Goal: Transaction & Acquisition: Purchase product/service

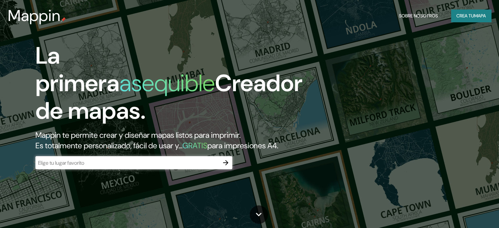
click at [151, 165] on div "La primera asequible Creador de mapas. Mappin te permite crear y diseñar mapas …" at bounding box center [161, 109] width 300 height 134
click at [150, 167] on input "text" at bounding box center [127, 163] width 184 height 8
click at [227, 165] on icon "button" at bounding box center [225, 162] width 5 height 5
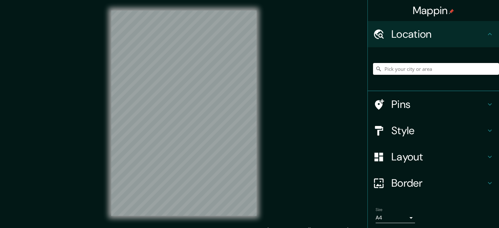
click at [400, 69] on input "Pick your city or area" at bounding box center [436, 69] width 126 height 12
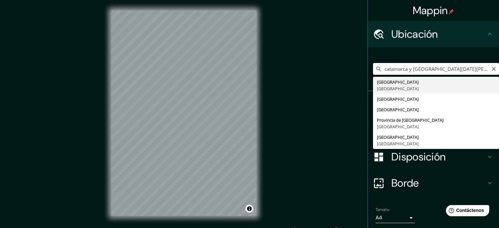
click at [476, 69] on input "catamarca y santa fe san miguel de tucuman" at bounding box center [436, 69] width 126 height 12
drag, startPoint x: 482, startPoint y: 69, endPoint x: 429, endPoint y: 67, distance: 52.6
click at [429, 67] on input "catamarca y santa fe san miguel de tucuman" at bounding box center [436, 69] width 126 height 12
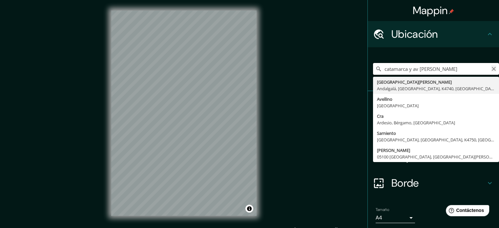
type input "catamarca y av sarmiento"
click at [492, 67] on icon "Claro" at bounding box center [494, 68] width 5 height 5
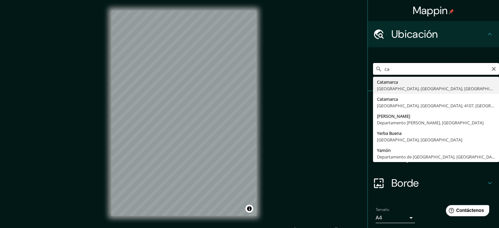
type input "c"
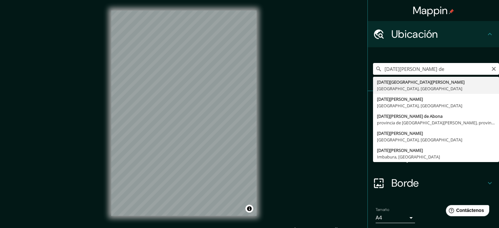
type input "[DATE][GEOGRAPHIC_DATA][PERSON_NAME], [GEOGRAPHIC_DATA], [GEOGRAPHIC_DATA]"
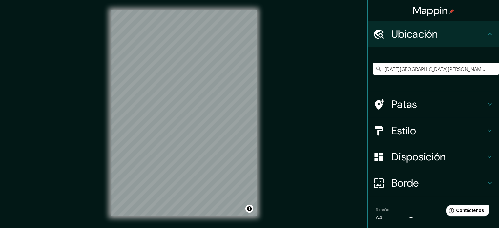
click at [415, 130] on h4 "Estilo" at bounding box center [439, 130] width 95 height 13
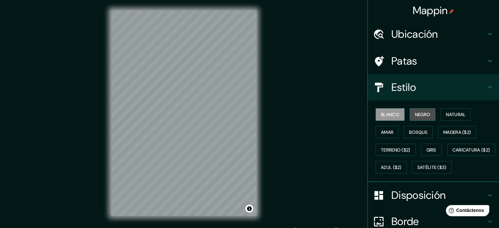
click at [422, 116] on font "Negro" at bounding box center [422, 115] width 15 height 6
click at [479, 84] on h4 "Estilo" at bounding box center [439, 87] width 95 height 13
click at [486, 87] on icon at bounding box center [490, 87] width 8 height 8
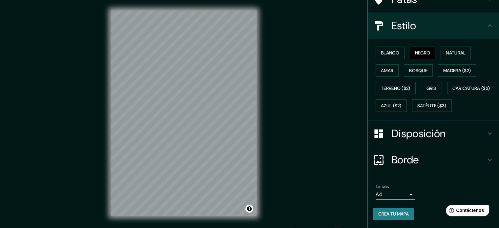
click at [422, 162] on h4 "Borde" at bounding box center [439, 159] width 95 height 13
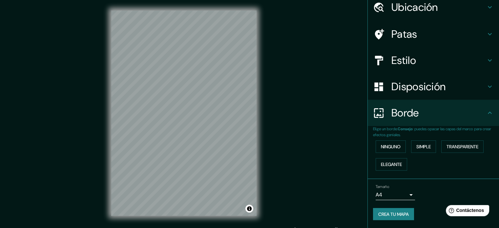
scroll to position [26, 0]
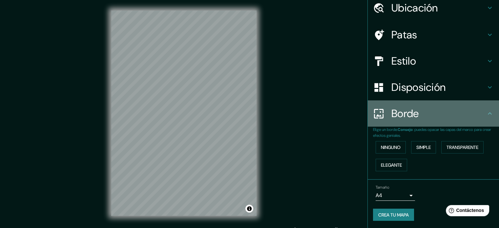
click at [464, 111] on h4 "Borde" at bounding box center [439, 113] width 95 height 13
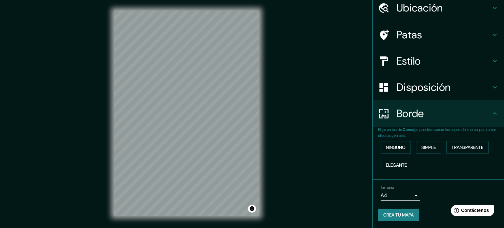
click at [406, 194] on body "Mappin Ubicación San Miguel de Tucumán, Provincia de Tucumán, Argentina Patas E…" at bounding box center [252, 114] width 504 height 228
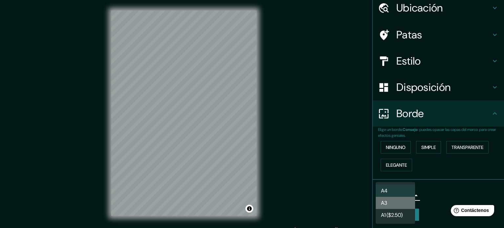
click at [396, 201] on li "A3" at bounding box center [395, 203] width 39 height 12
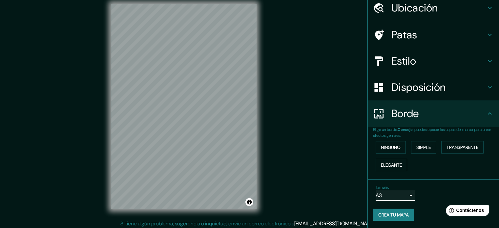
scroll to position [9, 0]
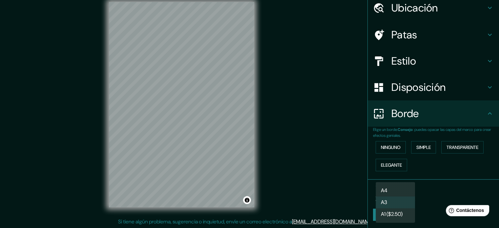
click at [406, 193] on body "Mappin Ubicación San Miguel de Tucumán, Provincia de Tucumán, Argentina Patas E…" at bounding box center [249, 105] width 499 height 228
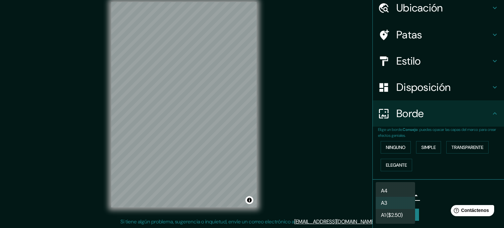
click at [399, 192] on li "A4" at bounding box center [395, 191] width 39 height 12
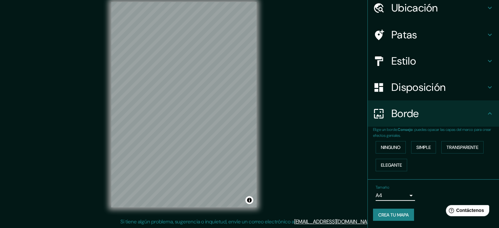
click at [398, 193] on body "Mappin Ubicación San Miguel de Tucumán, Provincia de Tucumán, Argentina Patas E…" at bounding box center [249, 105] width 499 height 228
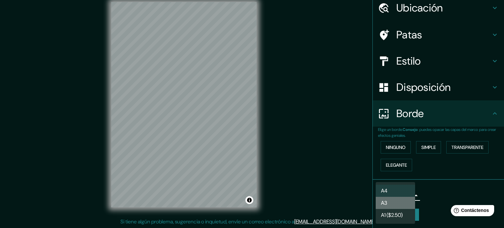
click at [391, 202] on li "A3" at bounding box center [395, 203] width 39 height 12
type input "a4"
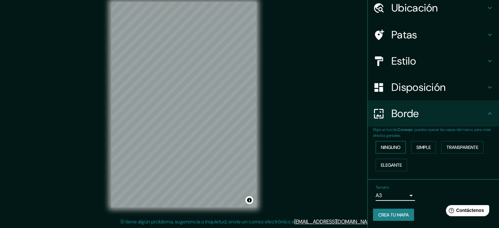
click at [390, 146] on font "Ninguno" at bounding box center [391, 147] width 20 height 6
click at [422, 145] on font "Simple" at bounding box center [424, 147] width 14 height 6
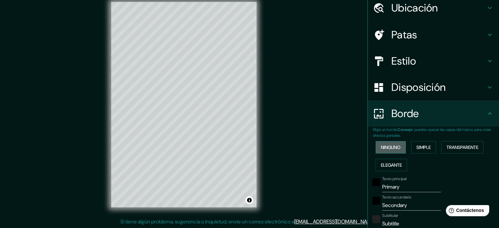
click at [394, 148] on font "Ninguno" at bounding box center [391, 147] width 20 height 6
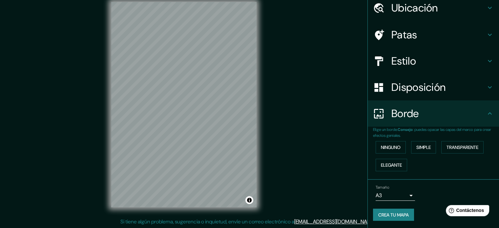
click at [394, 215] on font "Crea tu mapa" at bounding box center [394, 215] width 31 height 6
click at [388, 212] on font "Crea tu mapa" at bounding box center [394, 215] width 31 height 6
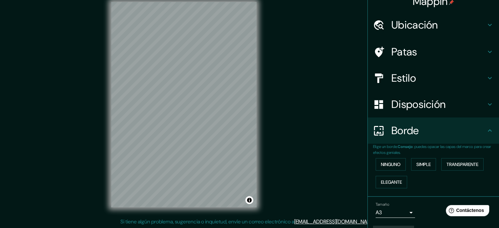
scroll to position [0, 0]
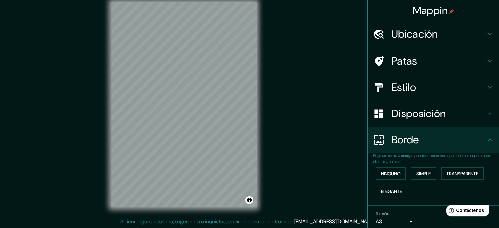
click at [424, 88] on h4 "Estilo" at bounding box center [439, 87] width 95 height 13
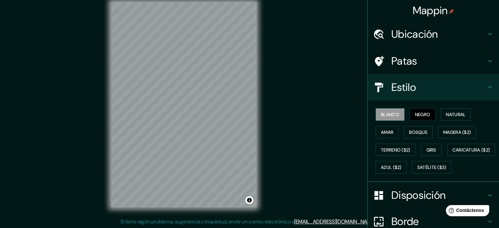
click at [387, 116] on font "Blanco" at bounding box center [390, 115] width 18 height 6
click at [422, 114] on font "Negro" at bounding box center [422, 115] width 15 height 6
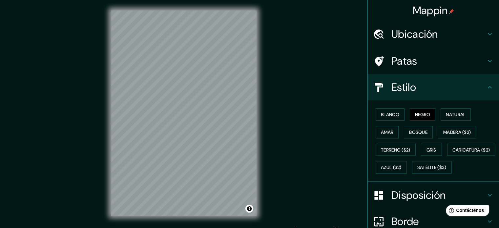
click at [423, 35] on font "Ubicación" at bounding box center [415, 34] width 47 height 14
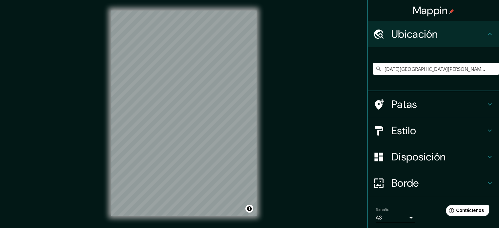
click at [429, 33] on font "Ubicación" at bounding box center [415, 34] width 47 height 14
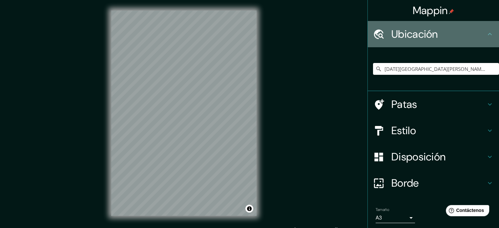
click at [480, 35] on h4 "Ubicación" at bounding box center [439, 34] width 95 height 13
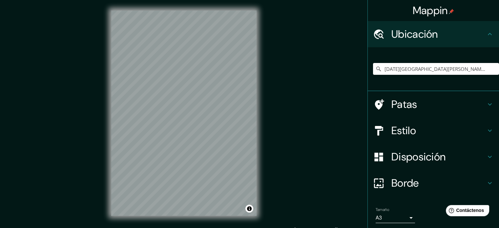
click at [487, 33] on icon at bounding box center [490, 34] width 8 height 8
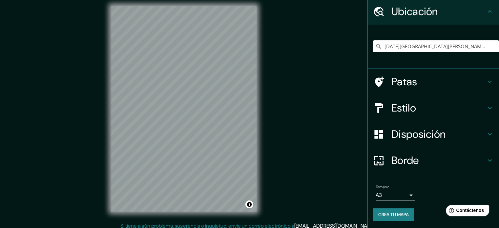
scroll to position [9, 0]
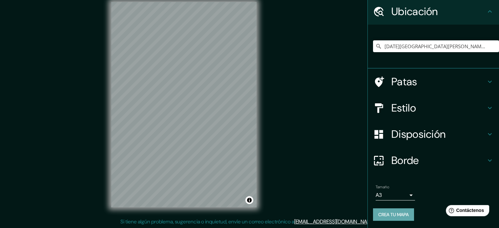
click at [395, 215] on font "Crea tu mapa" at bounding box center [394, 215] width 31 height 6
click at [391, 213] on font "Crea tu mapa" at bounding box center [394, 215] width 31 height 6
click at [391, 213] on div "Crea tu mapa" at bounding box center [433, 215] width 121 height 12
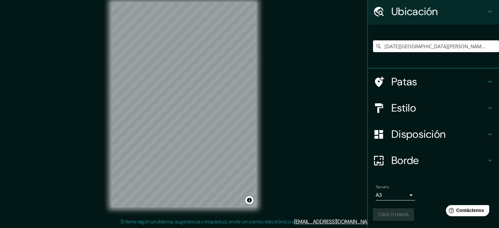
click at [391, 213] on div "Crea tu mapa" at bounding box center [433, 215] width 121 height 12
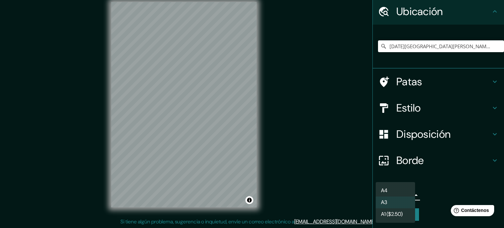
click at [403, 195] on body "Mappin Ubicación San Miguel de Tucumán, Provincia de Tucumán, Argentina Patas E…" at bounding box center [252, 105] width 504 height 228
click at [399, 202] on li "A3" at bounding box center [395, 203] width 39 height 12
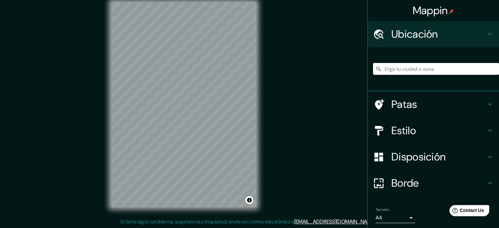
click at [407, 219] on body "Mappin Ubicación Patas Estilo Disposición Borde Elige un borde. Consejo : puede…" at bounding box center [249, 105] width 499 height 228
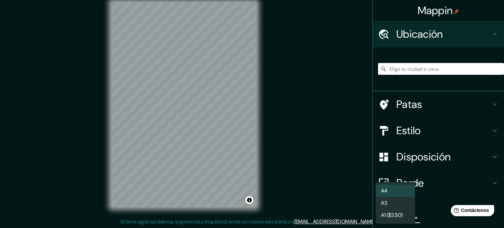
click at [397, 205] on li "A3" at bounding box center [395, 203] width 39 height 12
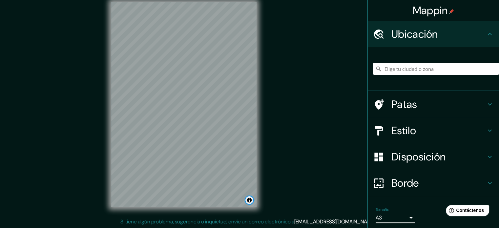
click at [252, 201] on button "Activar o desactivar atribución" at bounding box center [250, 200] width 8 height 8
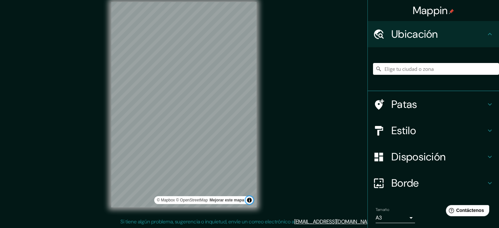
click at [248, 200] on button "Activar o desactivar atribución" at bounding box center [250, 200] width 8 height 8
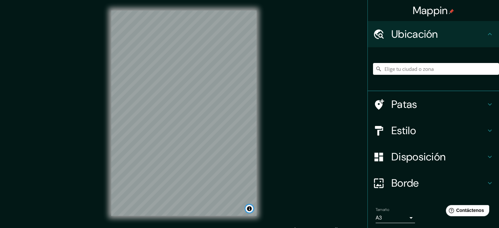
click at [250, 209] on button "Activar o desactivar atribución" at bounding box center [250, 209] width 8 height 8
click at [230, 208] on font "Mejorar este mapa" at bounding box center [227, 209] width 34 height 5
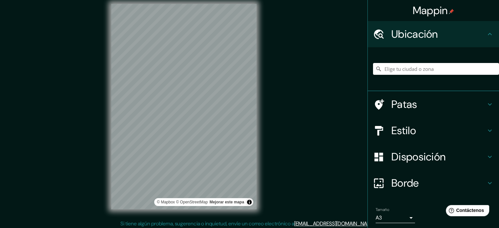
scroll to position [9, 0]
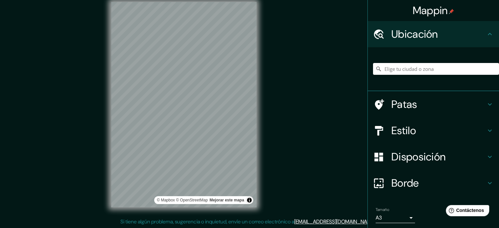
click at [421, 103] on h4 "Patas" at bounding box center [439, 104] width 95 height 13
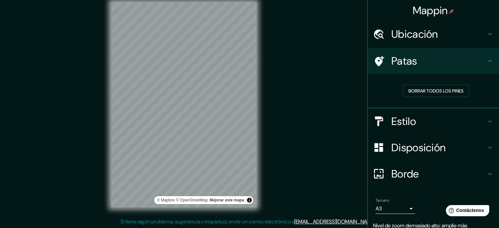
click at [486, 57] on icon at bounding box center [490, 61] width 8 height 8
click at [459, 35] on h4 "Ubicación" at bounding box center [439, 34] width 95 height 13
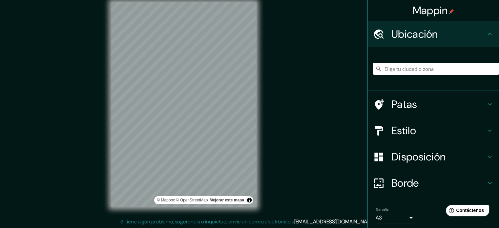
click at [415, 70] on input "Elige tu ciudad o zona" at bounding box center [436, 69] width 126 height 12
click at [418, 73] on input "Elige tu ciudad o zona" at bounding box center [436, 69] width 126 height 12
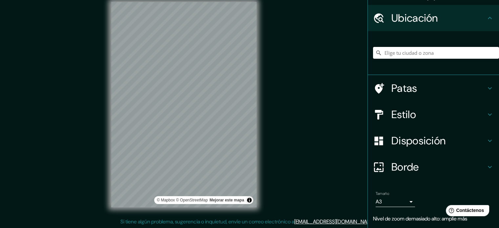
scroll to position [0, 0]
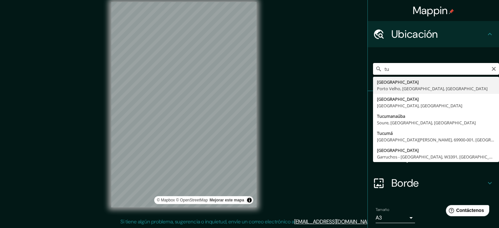
type input "t"
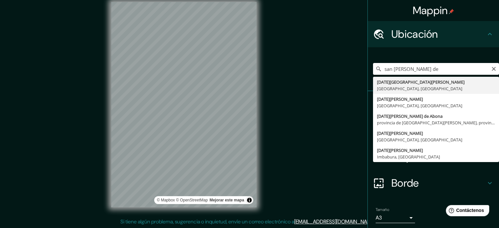
type input "[DATE][GEOGRAPHIC_DATA][PERSON_NAME], [GEOGRAPHIC_DATA], [GEOGRAPHIC_DATA]"
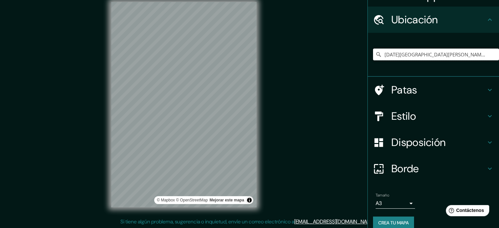
scroll to position [23, 0]
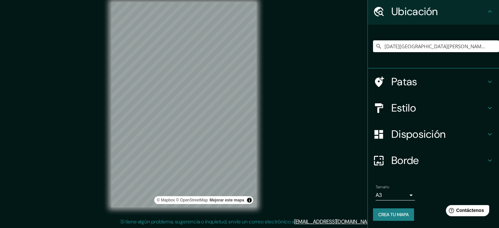
click at [433, 105] on h4 "Estilo" at bounding box center [439, 107] width 95 height 13
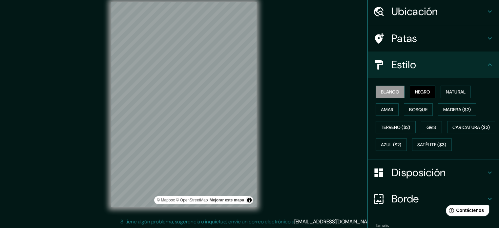
click at [421, 90] on font "Negro" at bounding box center [422, 92] width 15 height 6
click at [427, 124] on font "Gris" at bounding box center [432, 127] width 10 height 6
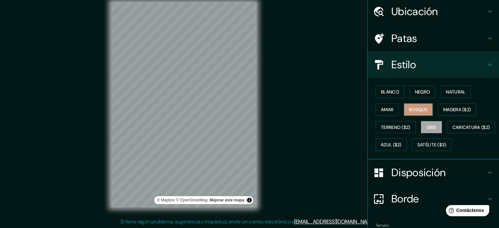
click at [415, 109] on font "Bosque" at bounding box center [418, 110] width 18 height 6
click at [384, 109] on font "Amar" at bounding box center [387, 110] width 12 height 6
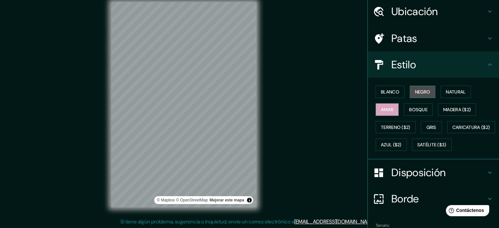
click at [420, 93] on font "Negro" at bounding box center [422, 92] width 15 height 6
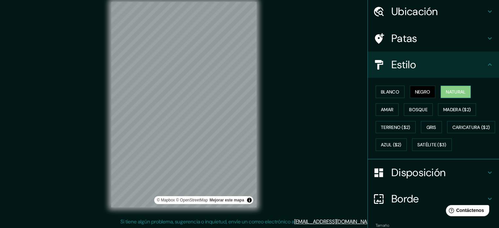
click at [449, 92] on font "Natural" at bounding box center [456, 92] width 20 height 6
click at [429, 92] on button "Negro" at bounding box center [423, 92] width 26 height 12
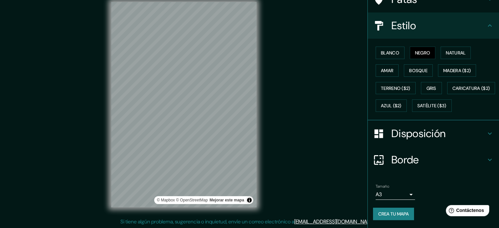
click at [456, 134] on h4 "Disposición" at bounding box center [439, 133] width 95 height 13
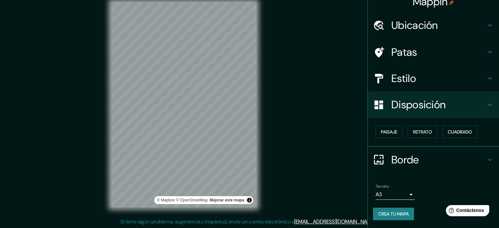
scroll to position [8, 0]
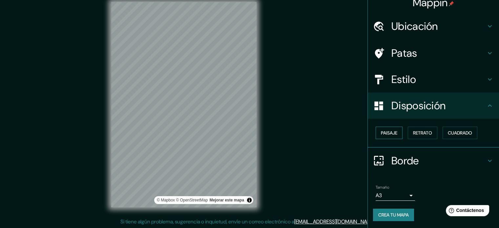
click at [381, 133] on font "Paisaje" at bounding box center [389, 133] width 16 height 6
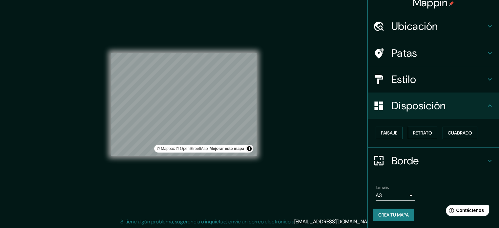
click at [421, 130] on font "Retrato" at bounding box center [422, 133] width 19 height 6
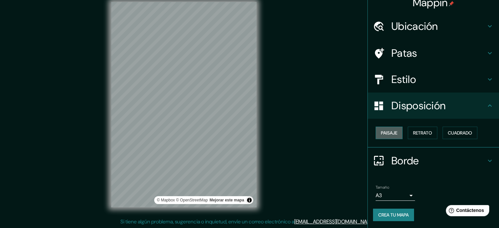
click at [393, 131] on font "Paisaje" at bounding box center [389, 133] width 16 height 6
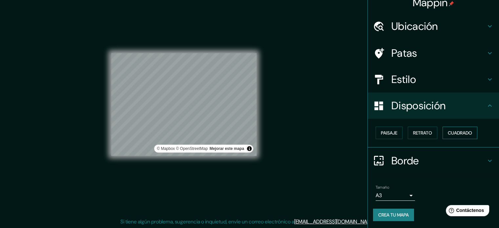
click at [458, 133] on font "Cuadrado" at bounding box center [460, 133] width 24 height 6
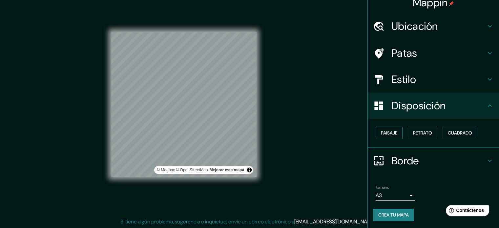
click at [391, 132] on font "Paisaje" at bounding box center [389, 133] width 16 height 6
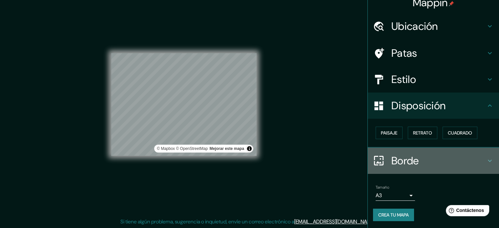
click at [443, 160] on h4 "Borde" at bounding box center [439, 160] width 95 height 13
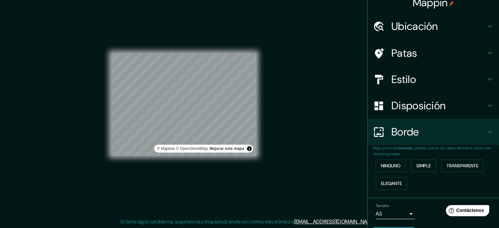
click at [486, 130] on icon at bounding box center [490, 132] width 8 height 8
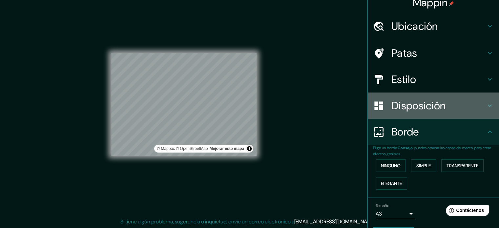
click at [440, 110] on font "Disposición" at bounding box center [419, 106] width 54 height 14
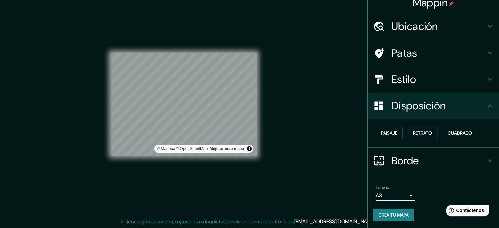
click at [417, 132] on font "Retrato" at bounding box center [422, 133] width 19 height 6
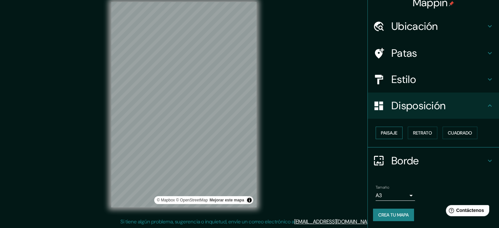
click at [388, 131] on font "Paisaje" at bounding box center [389, 133] width 16 height 6
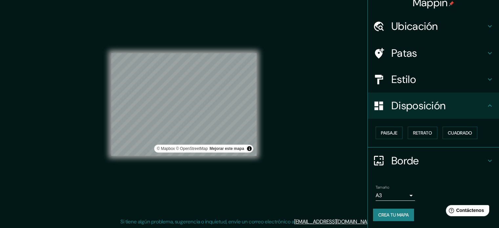
click at [395, 214] on font "Crea tu mapa" at bounding box center [394, 215] width 31 height 6
click at [392, 213] on font "Crea tu mapa" at bounding box center [394, 215] width 31 height 6
click at [393, 213] on div "Crea tu mapa" at bounding box center [433, 215] width 121 height 12
click at [393, 212] on div "Crea tu mapa" at bounding box center [433, 215] width 121 height 12
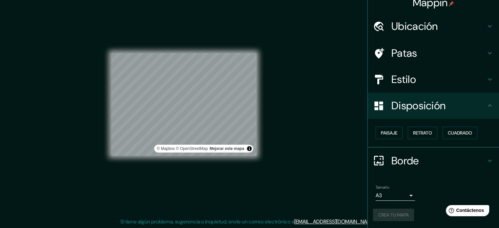
click at [393, 212] on div "Crea tu mapa" at bounding box center [433, 215] width 121 height 12
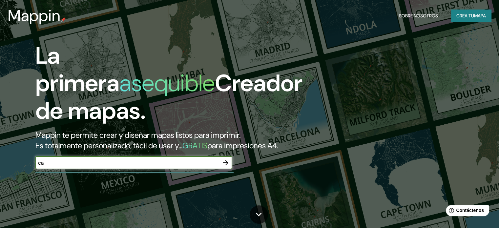
type input "c"
click at [225, 167] on icon "button" at bounding box center [226, 163] width 8 height 8
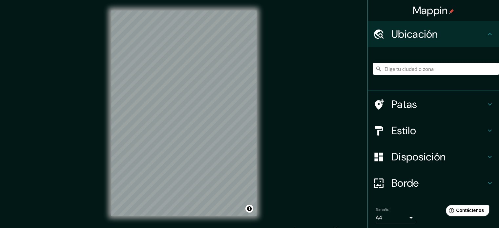
click at [423, 68] on input "Elige tu ciudad o zona" at bounding box center [436, 69] width 126 height 12
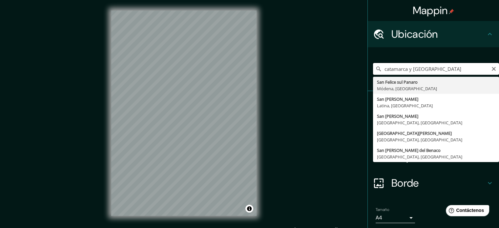
type input "catamarca y santa fe"
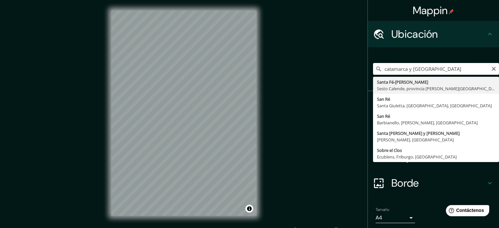
drag, startPoint x: 435, startPoint y: 68, endPoint x: 314, endPoint y: 73, distance: 121.3
click at [314, 73] on div "Mappin Ubicación catamarca y santa fe Santa Fé-Pignone Sesto Calende, provincia…" at bounding box center [249, 118] width 499 height 237
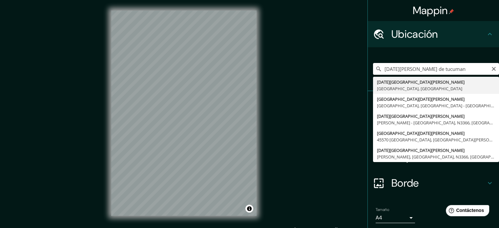
type input "[DATE][GEOGRAPHIC_DATA][PERSON_NAME], [GEOGRAPHIC_DATA], [GEOGRAPHIC_DATA]"
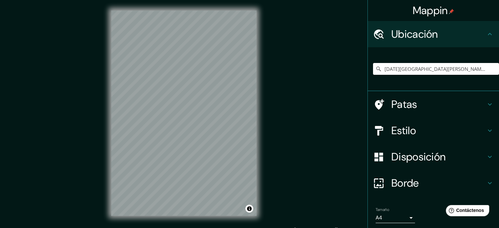
click at [444, 131] on h4 "Estilo" at bounding box center [439, 130] width 95 height 13
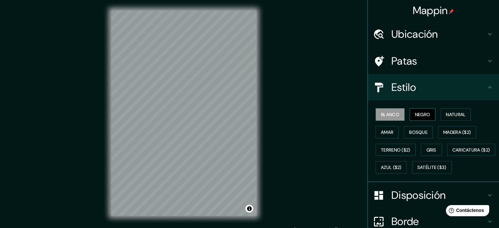
click at [424, 115] on font "Negro" at bounding box center [422, 115] width 15 height 6
click at [486, 86] on icon at bounding box center [490, 87] width 8 height 8
click at [417, 112] on font "Negro" at bounding box center [422, 115] width 15 height 6
click at [423, 64] on h4 "Patas" at bounding box center [439, 61] width 95 height 13
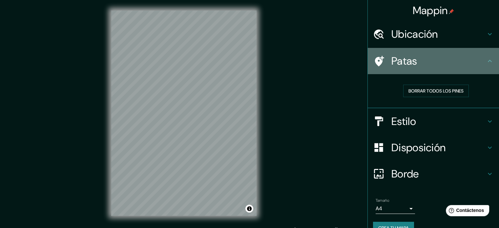
click at [429, 61] on h4 "Patas" at bounding box center [439, 61] width 95 height 13
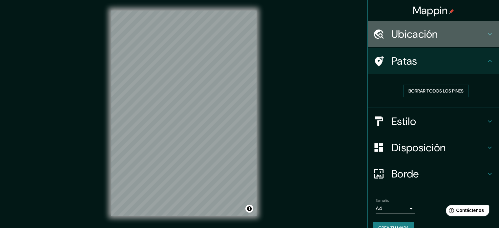
click at [437, 40] on h4 "Ubicación" at bounding box center [439, 34] width 95 height 13
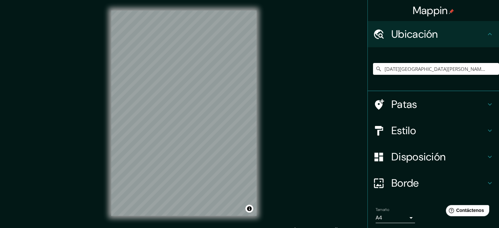
click at [438, 36] on h4 "Ubicación" at bounding box center [439, 34] width 95 height 13
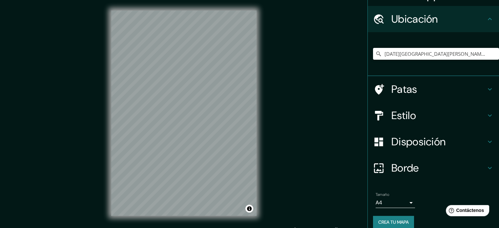
scroll to position [23, 0]
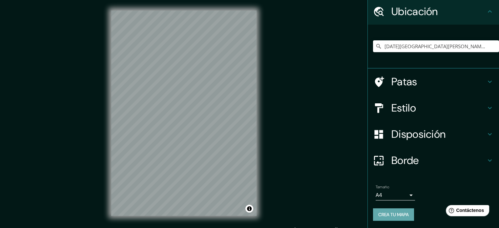
click at [404, 212] on font "Crea tu mapa" at bounding box center [394, 215] width 31 height 6
click at [393, 212] on font "Crea tu mapa" at bounding box center [394, 215] width 31 height 6
click at [393, 212] on div "Crea tu mapa" at bounding box center [433, 215] width 121 height 12
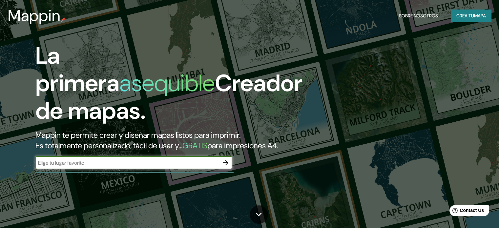
click at [470, 13] on font "Crea tu" at bounding box center [466, 16] width 18 height 6
click at [472, 14] on font "Crea tu" at bounding box center [466, 16] width 18 height 6
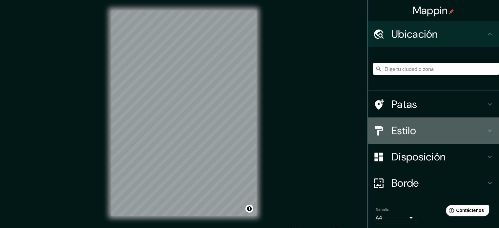
click at [416, 133] on h4 "Estilo" at bounding box center [439, 130] width 95 height 13
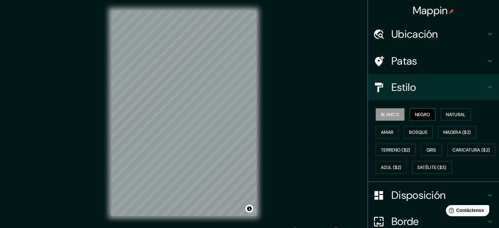
click at [421, 112] on font "Negro" at bounding box center [422, 115] width 15 height 6
click at [451, 113] on font "Natural" at bounding box center [456, 115] width 20 height 6
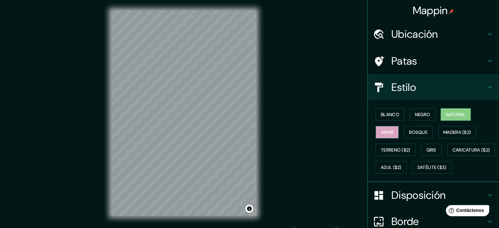
click at [385, 130] on font "Amar" at bounding box center [387, 132] width 12 height 6
click at [416, 132] on font "Bosque" at bounding box center [418, 132] width 18 height 6
click at [424, 29] on font "Ubicación" at bounding box center [415, 34] width 47 height 14
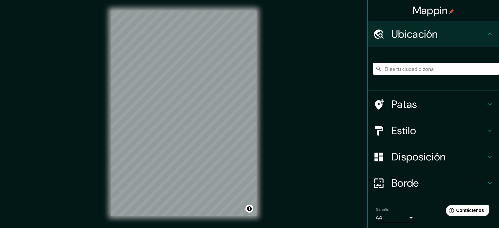
click at [415, 71] on input "Elige tu ciudad o zona" at bounding box center [436, 69] width 126 height 12
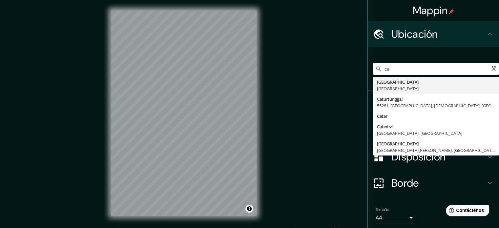
type input "c"
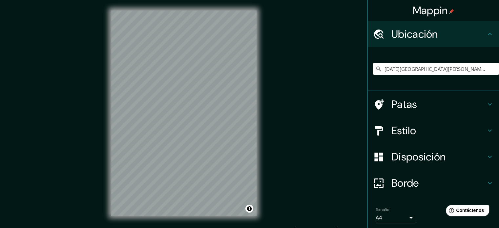
type input "[DATE][GEOGRAPHIC_DATA][PERSON_NAME], [GEOGRAPHIC_DATA], [GEOGRAPHIC_DATA]"
